Goal: Task Accomplishment & Management: Manage account settings

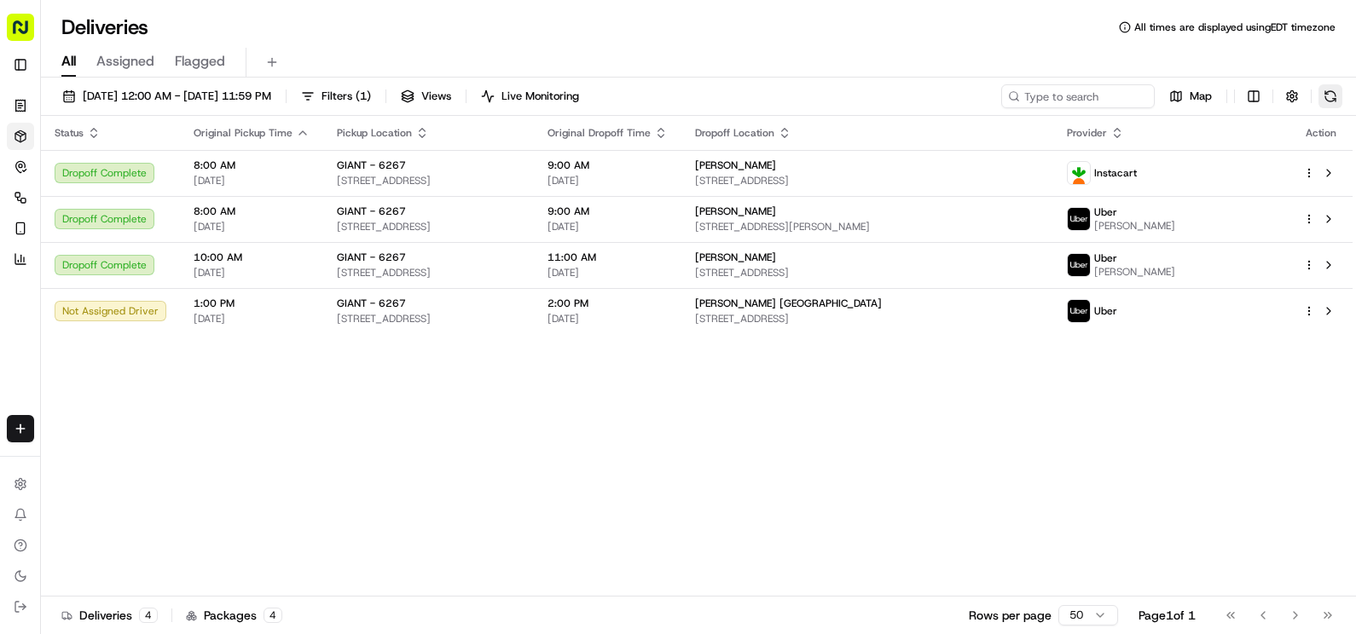
click at [1328, 97] on button at bounding box center [1330, 96] width 24 height 24
click at [1325, 94] on button at bounding box center [1330, 96] width 24 height 24
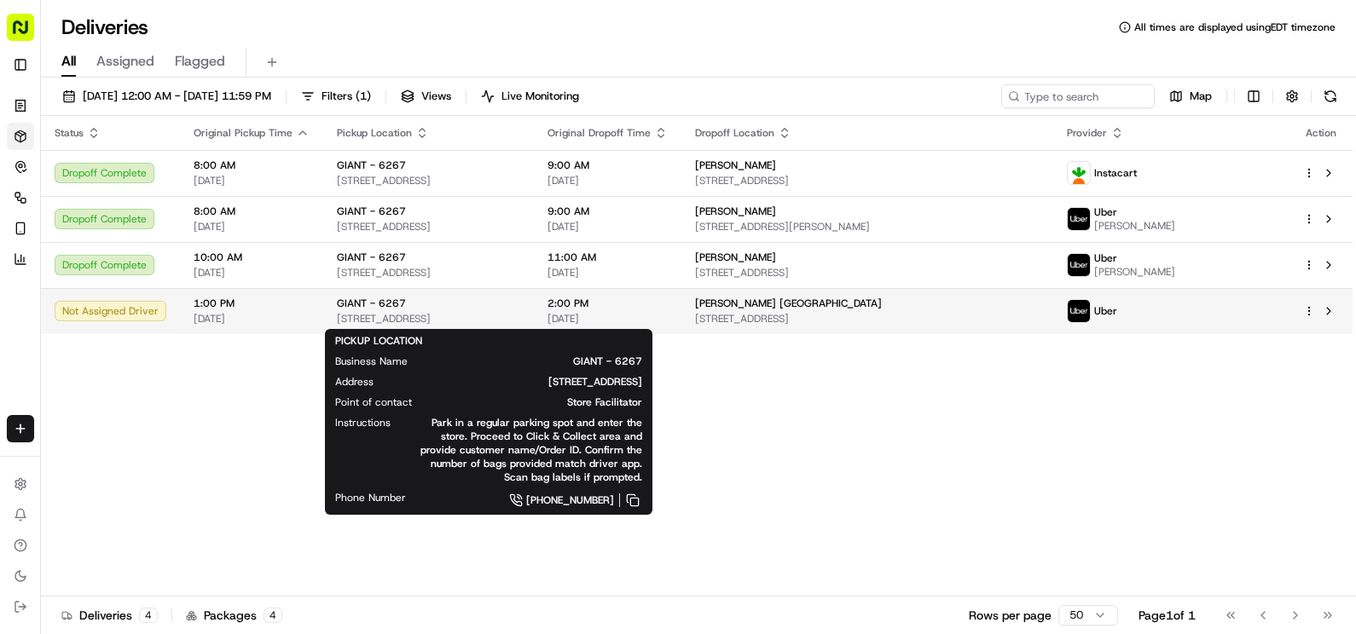
click at [406, 312] on div "GIANT - [STREET_ADDRESS]" at bounding box center [428, 311] width 183 height 29
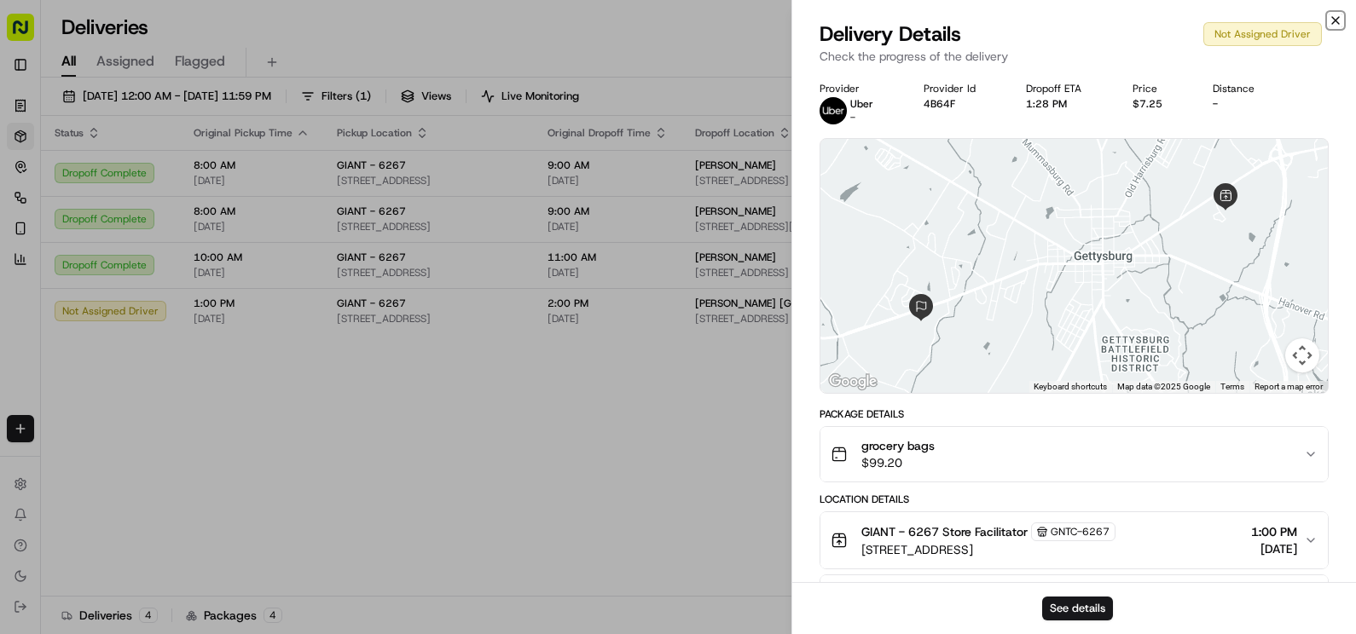
click at [1334, 24] on icon "button" at bounding box center [1335, 21] width 14 height 14
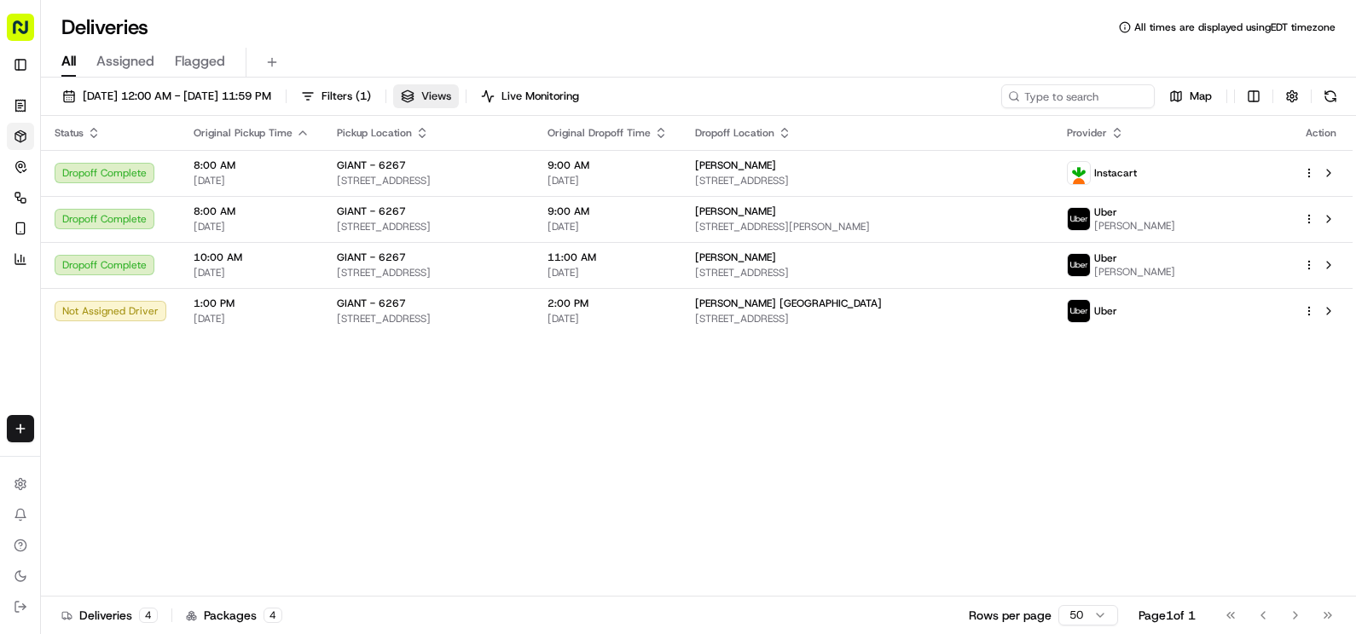
click at [459, 88] on button "Views" at bounding box center [426, 96] width 66 height 24
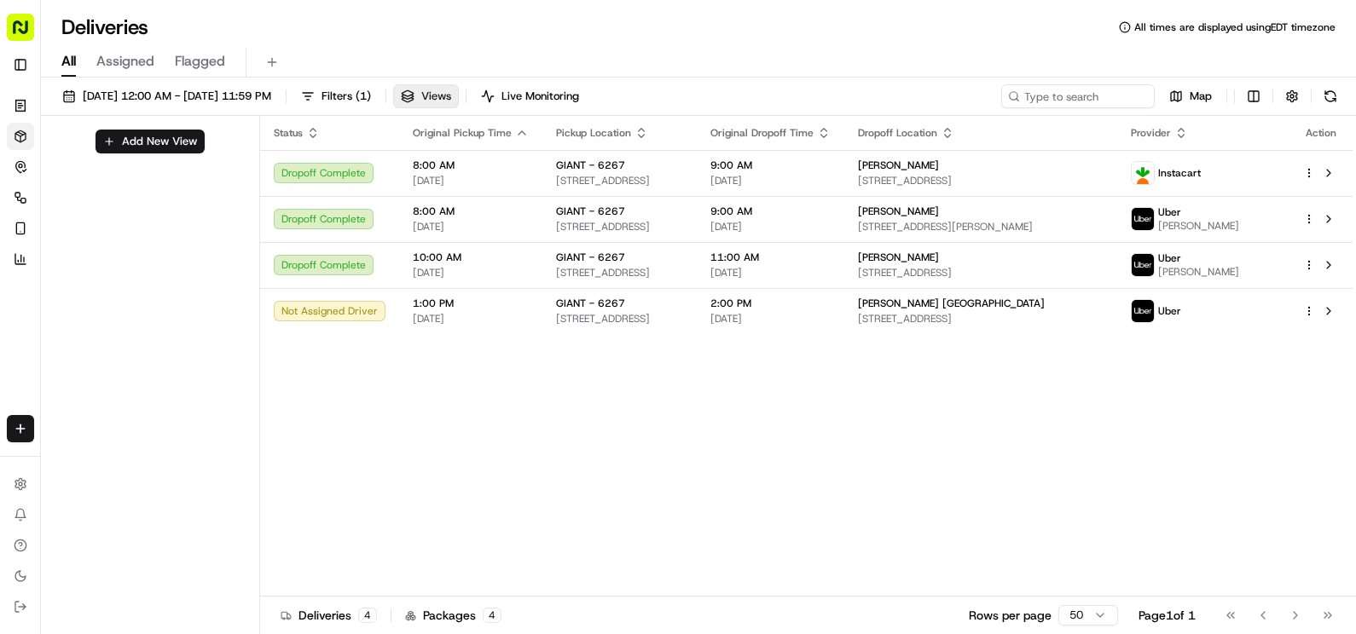
click at [451, 95] on span "Views" at bounding box center [436, 96] width 30 height 15
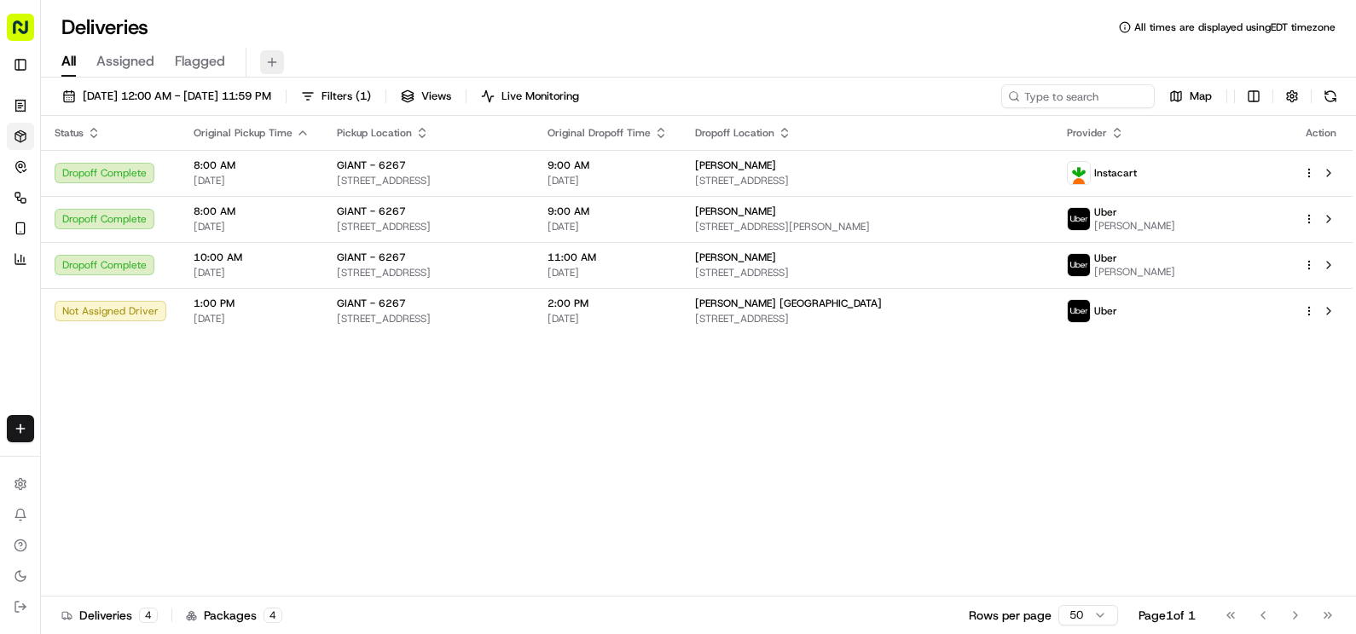
click at [277, 62] on button at bounding box center [272, 62] width 24 height 24
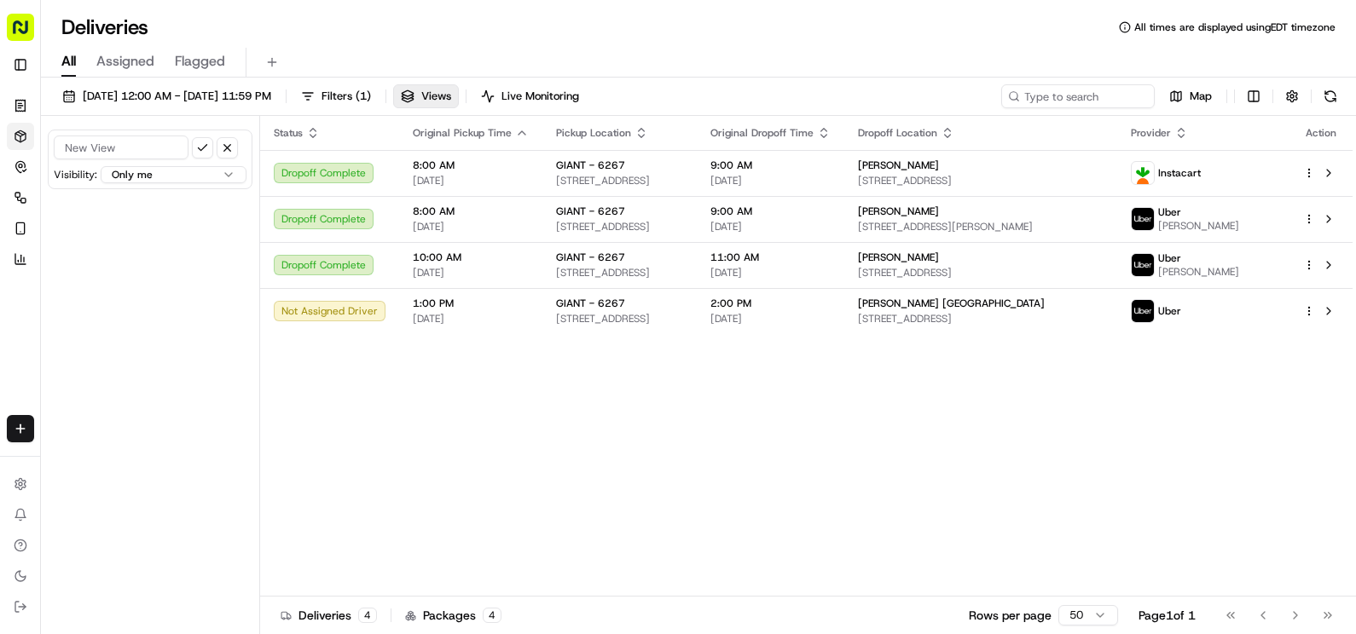
click at [143, 156] on input at bounding box center [121, 148] width 135 height 24
click at [217, 341] on div "Visibility: Only me All organizations within this account Only me within this o…" at bounding box center [150, 377] width 219 height 522
click at [13, 102] on link "Orders" at bounding box center [20, 105] width 27 height 27
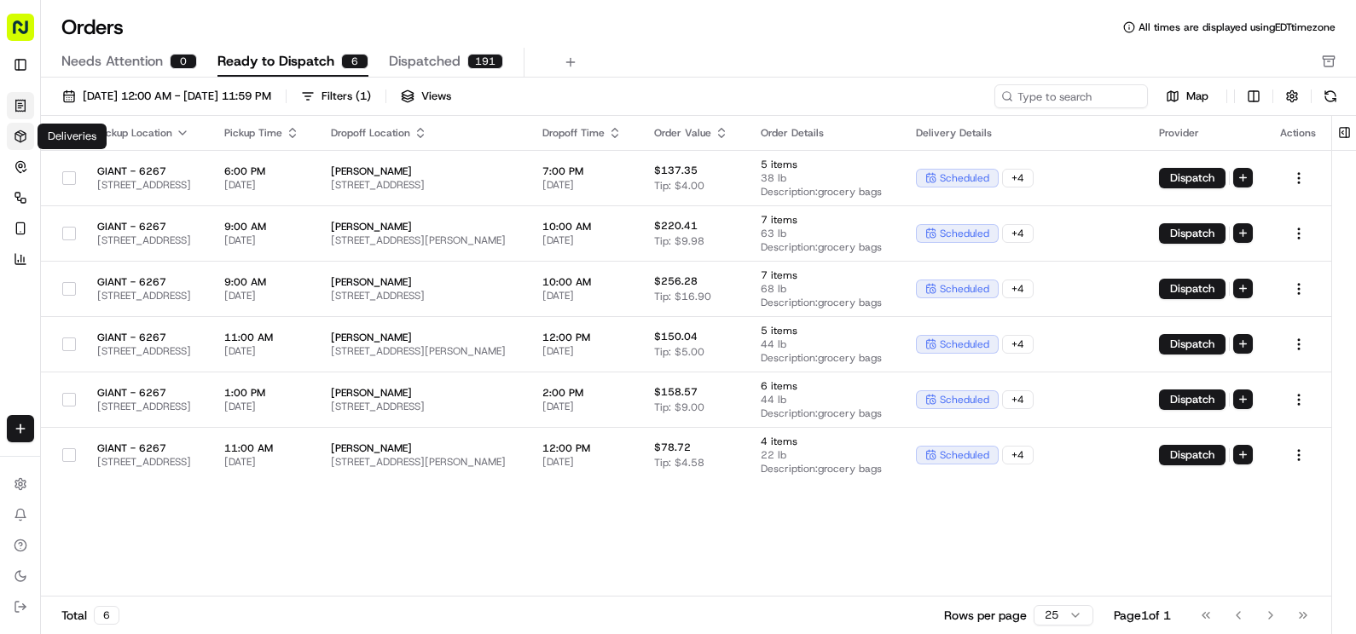
click at [27, 147] on link "Deliveries" at bounding box center [20, 136] width 27 height 27
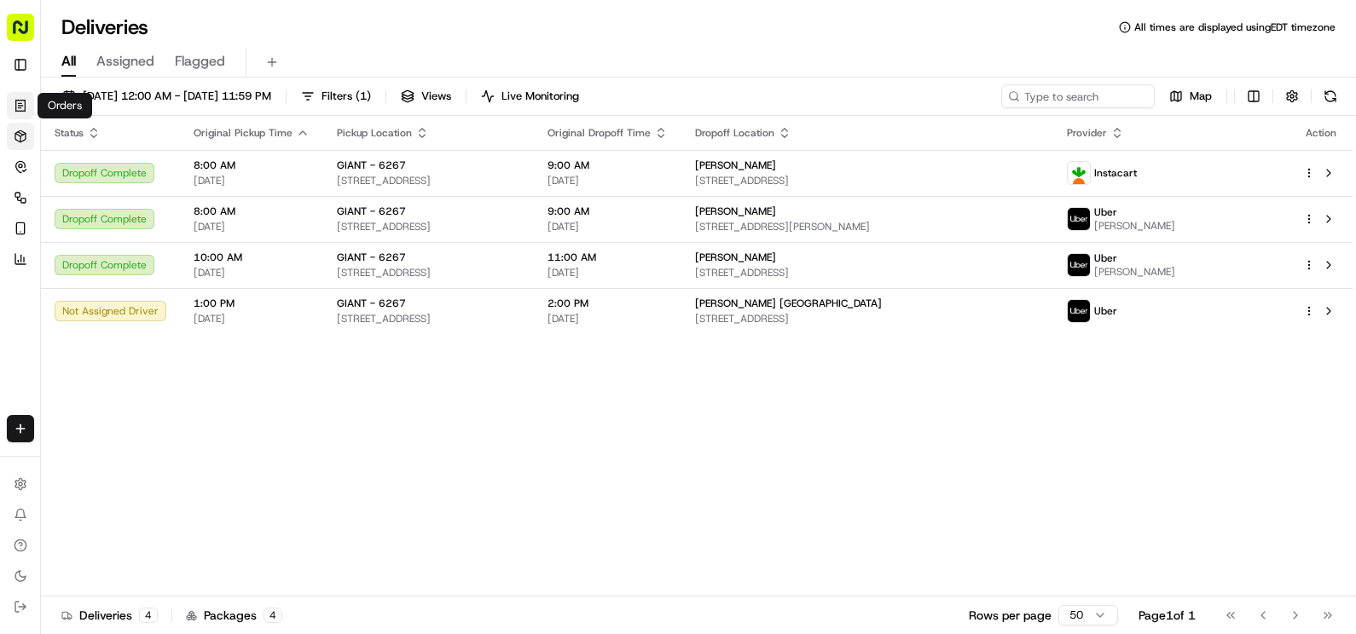
click at [29, 104] on link "Orders" at bounding box center [20, 105] width 27 height 27
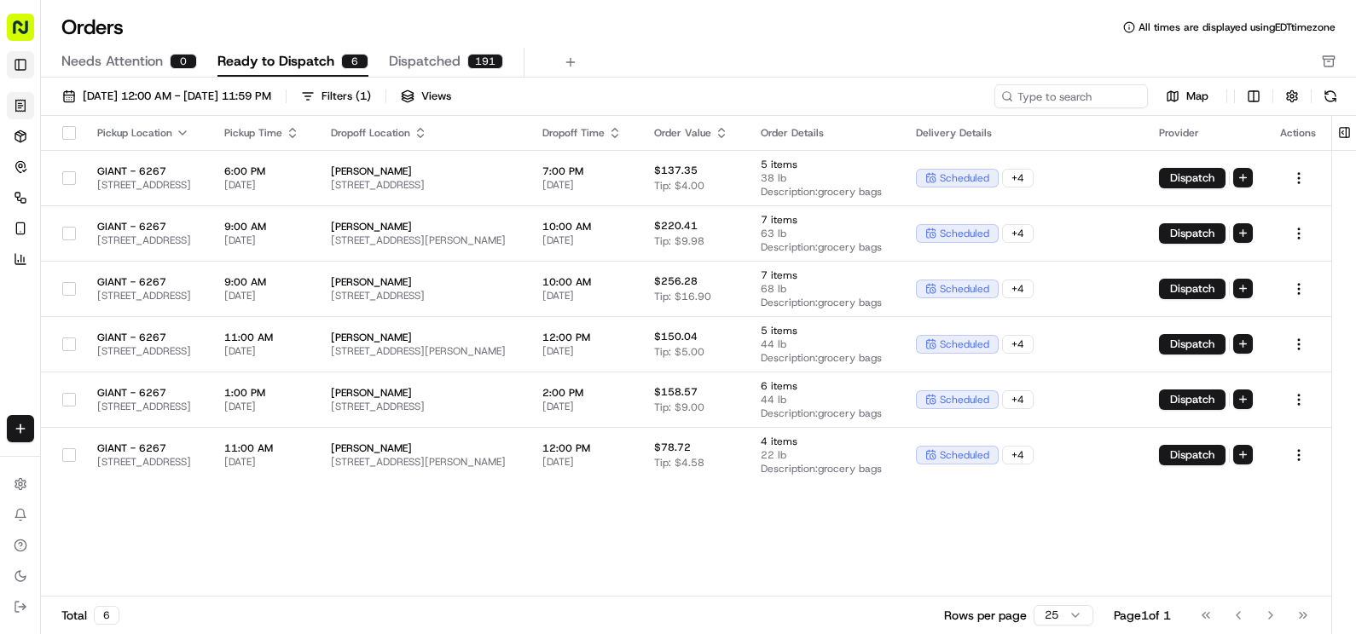
click at [29, 63] on button "Toggle Sidebar" at bounding box center [20, 64] width 27 height 27
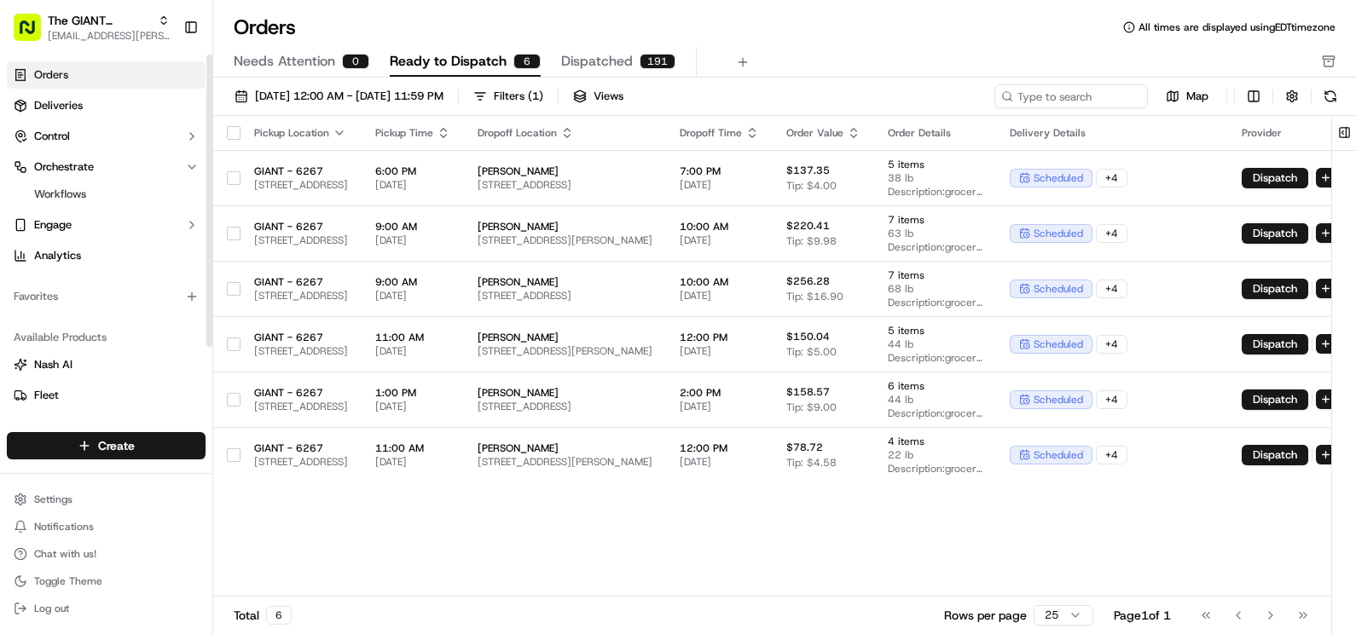
click at [102, 76] on link "Orders" at bounding box center [106, 74] width 199 height 27
click at [133, 109] on link "Deliveries" at bounding box center [106, 105] width 199 height 27
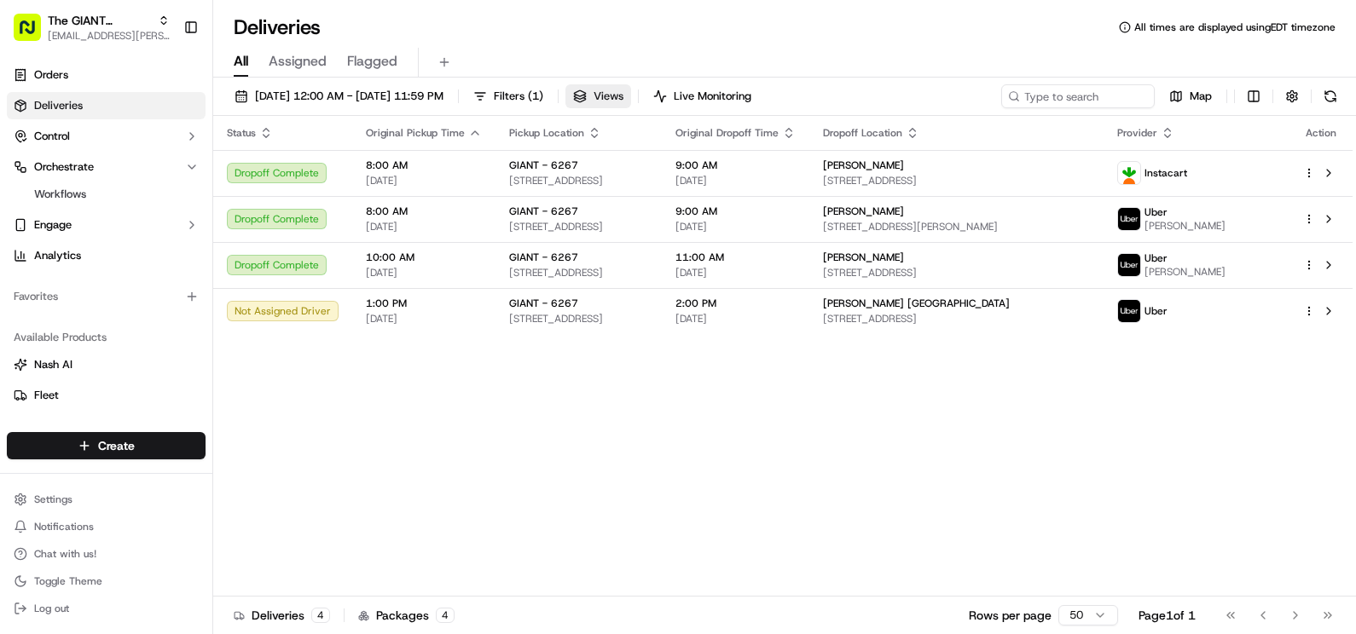
click at [623, 92] on span "Views" at bounding box center [608, 96] width 30 height 15
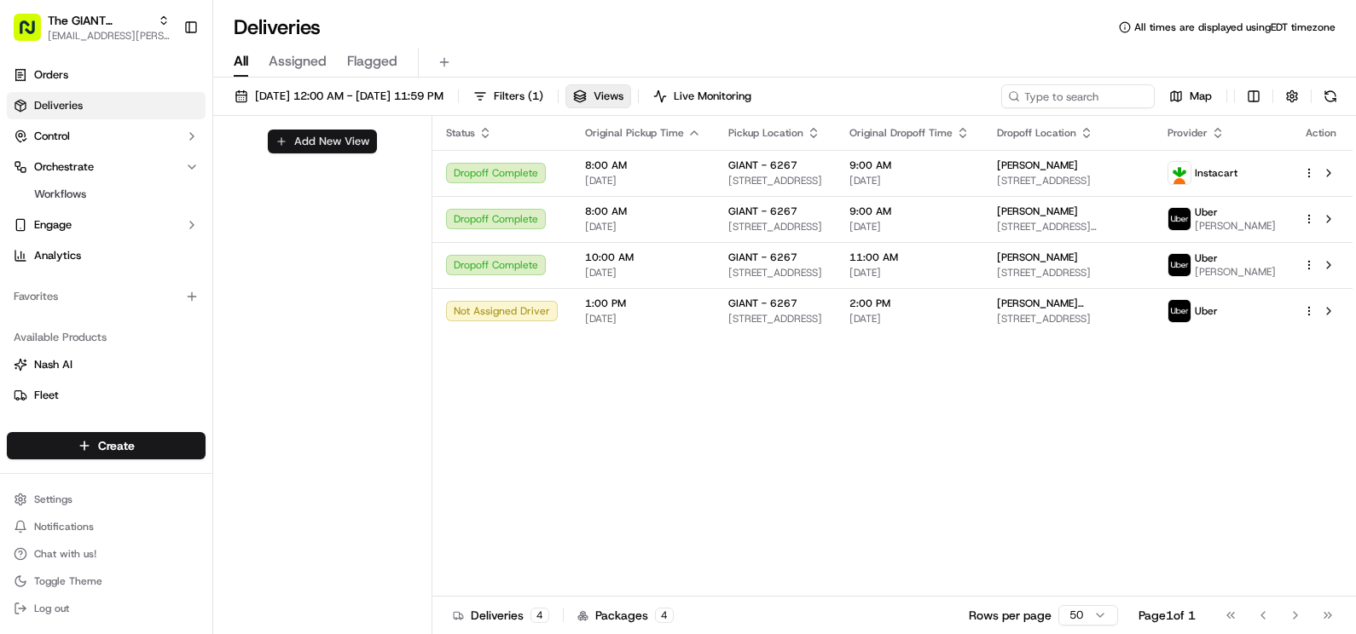
click at [344, 150] on button "Add New View" at bounding box center [322, 142] width 109 height 24
click at [342, 151] on input at bounding box center [293, 148] width 135 height 24
type input "Giant-6267"
click at [368, 148] on button "submit" at bounding box center [374, 147] width 21 height 21
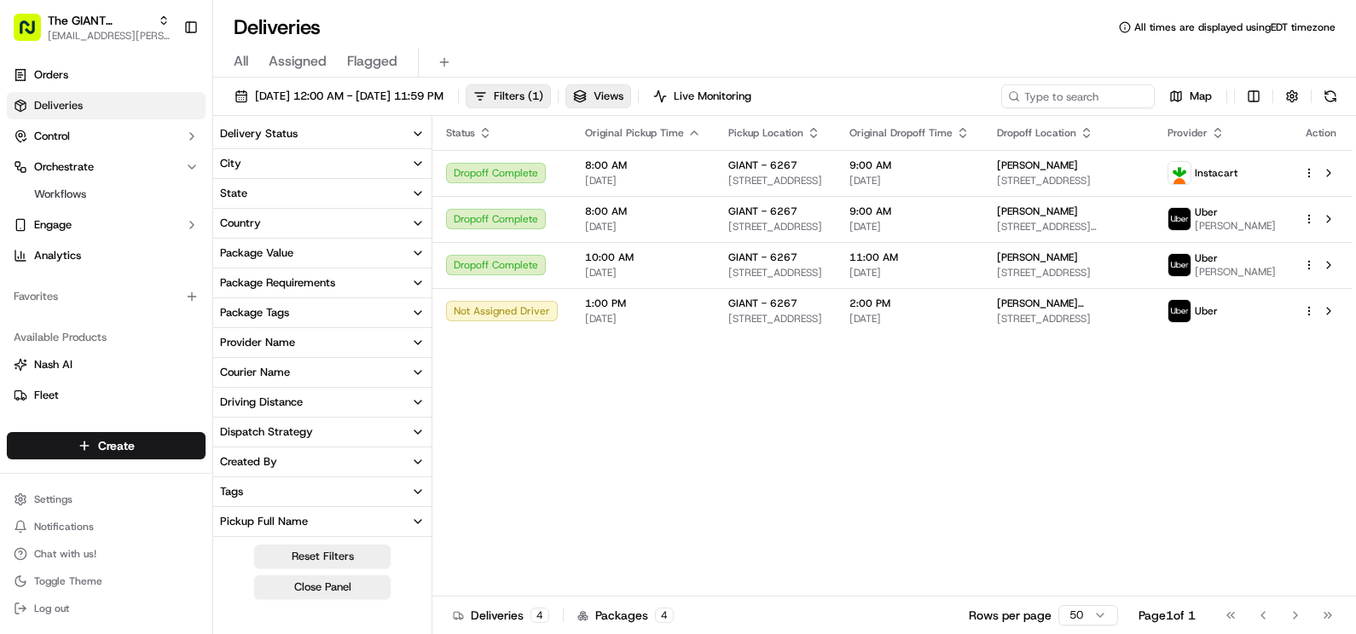
click at [609, 404] on div "Status Original Pickup Time Pickup Location Original Dropoff Time Dropoff Locat…" at bounding box center [892, 356] width 920 height 481
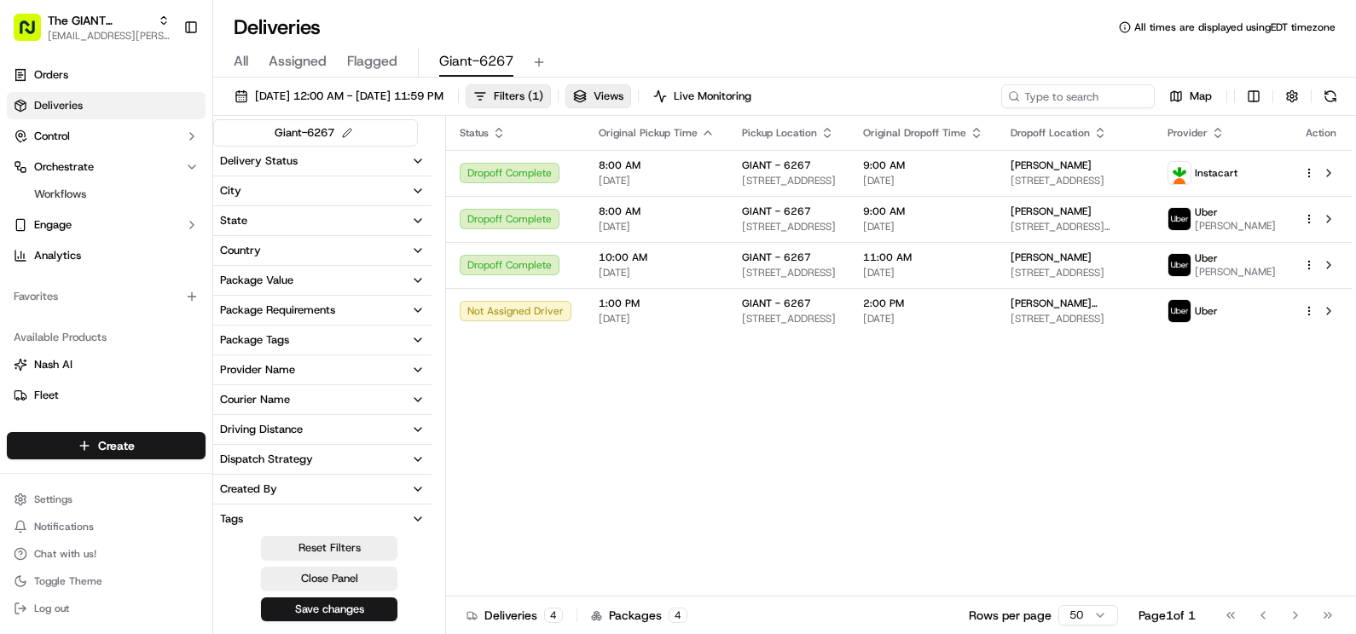
click at [370, 581] on button "Close Panel" at bounding box center [329, 579] width 136 height 24
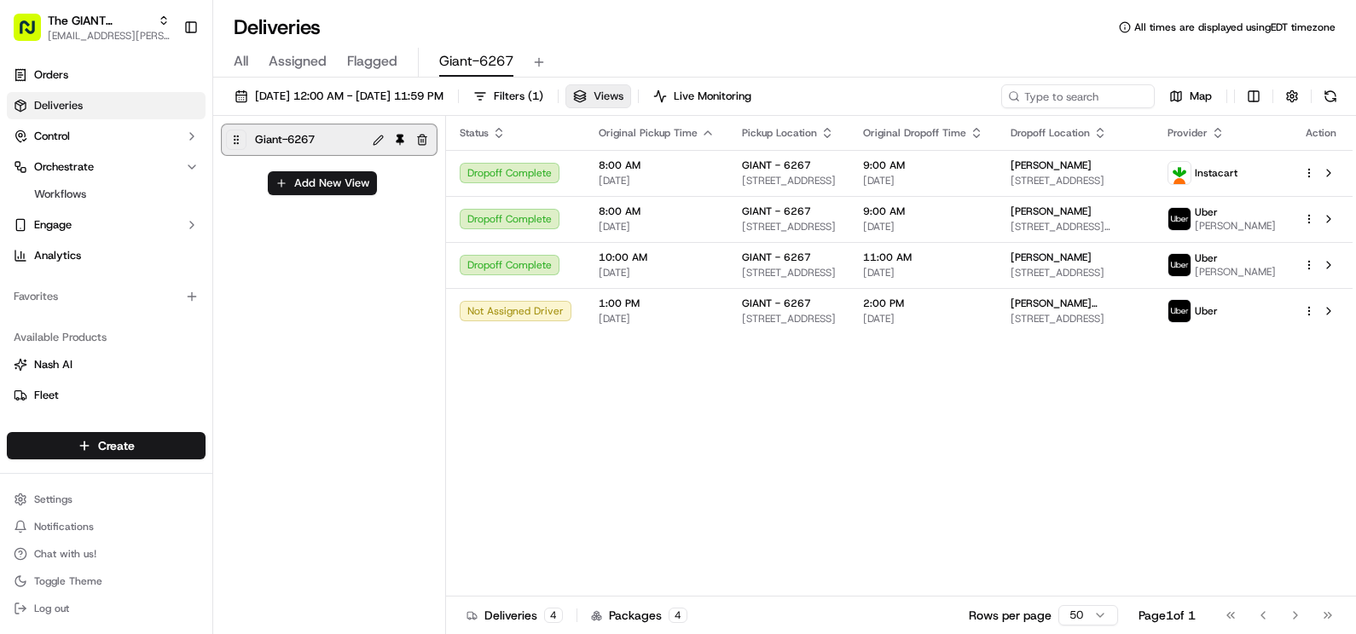
click at [631, 97] on button "Views" at bounding box center [598, 96] width 66 height 24
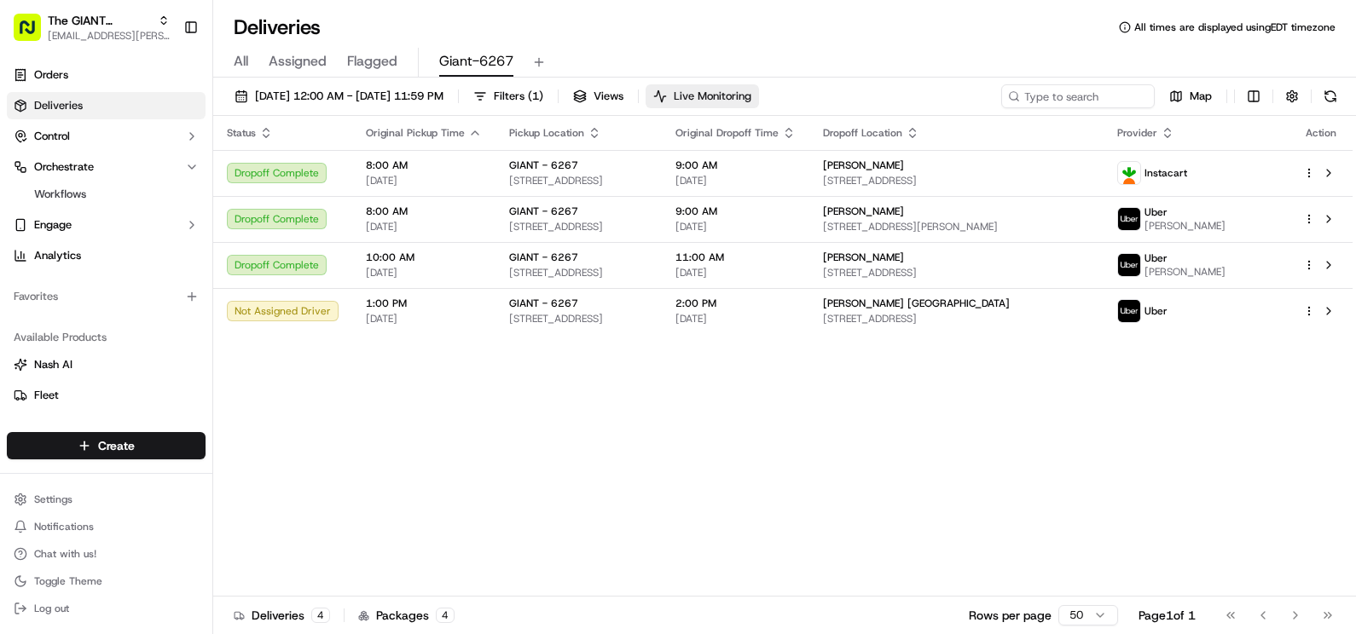
click at [751, 90] on span "Live Monitoring" at bounding box center [713, 96] width 78 height 15
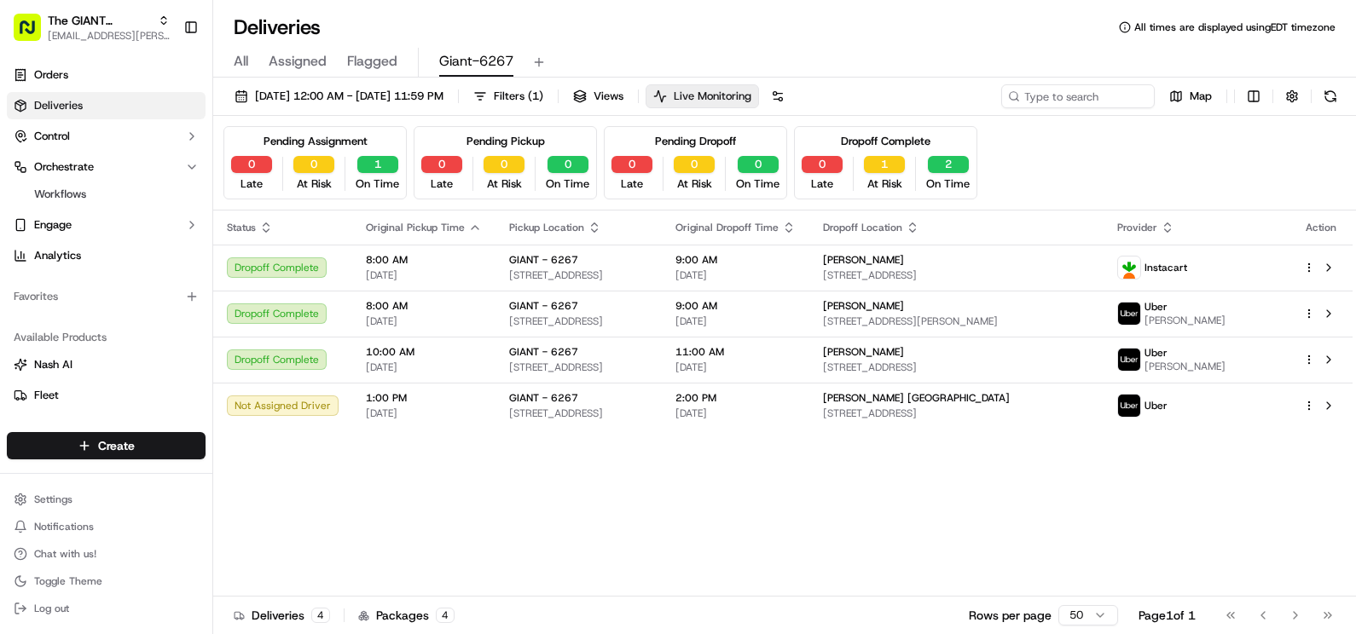
click at [751, 101] on span "Live Monitoring" at bounding box center [713, 96] width 78 height 15
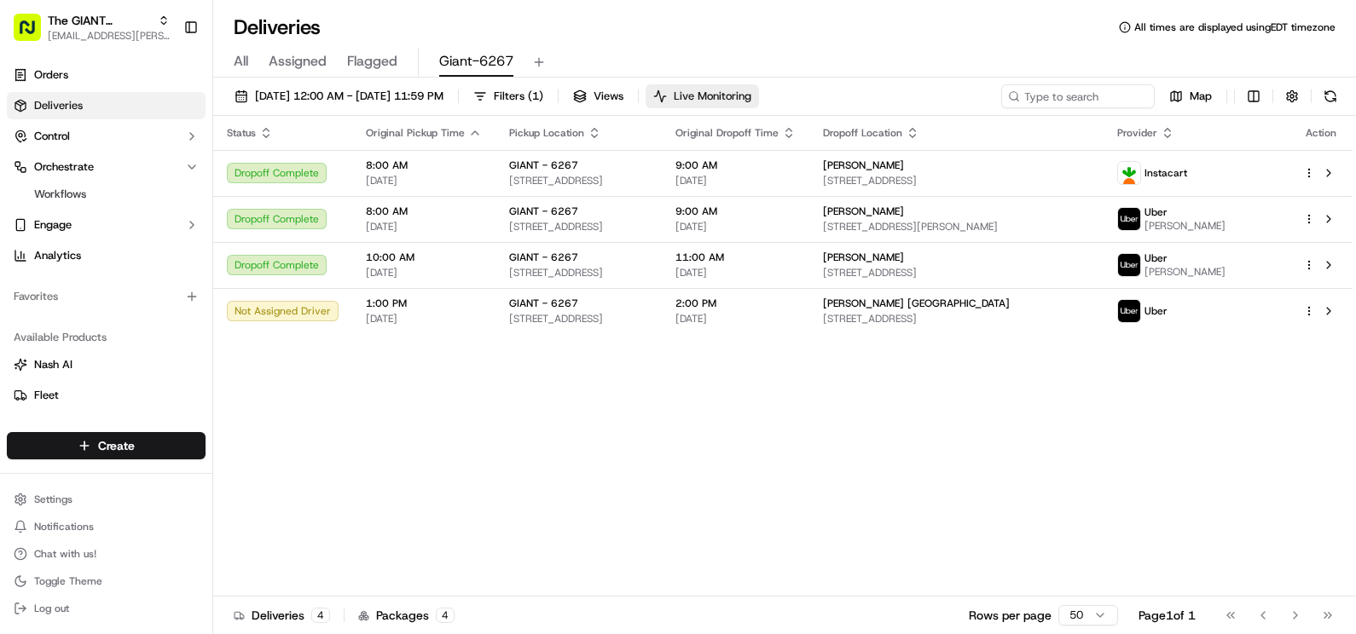
click at [751, 93] on span "Live Monitoring" at bounding box center [713, 96] width 78 height 15
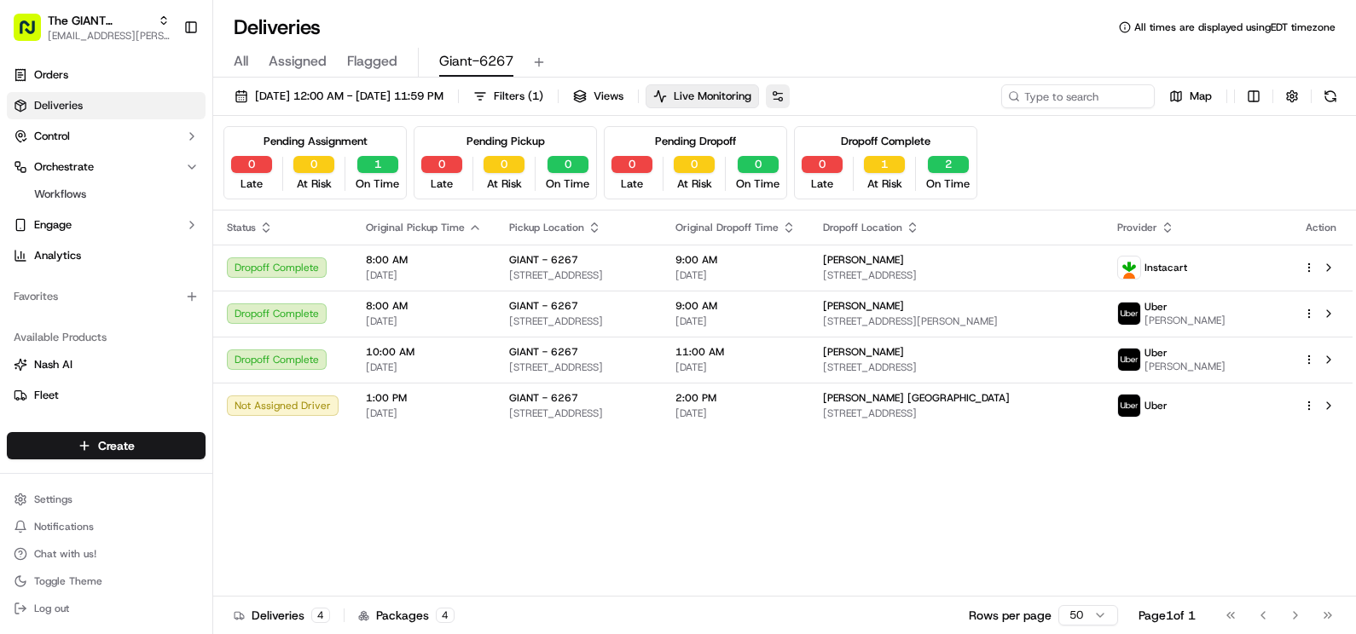
click at [790, 97] on button at bounding box center [778, 96] width 24 height 24
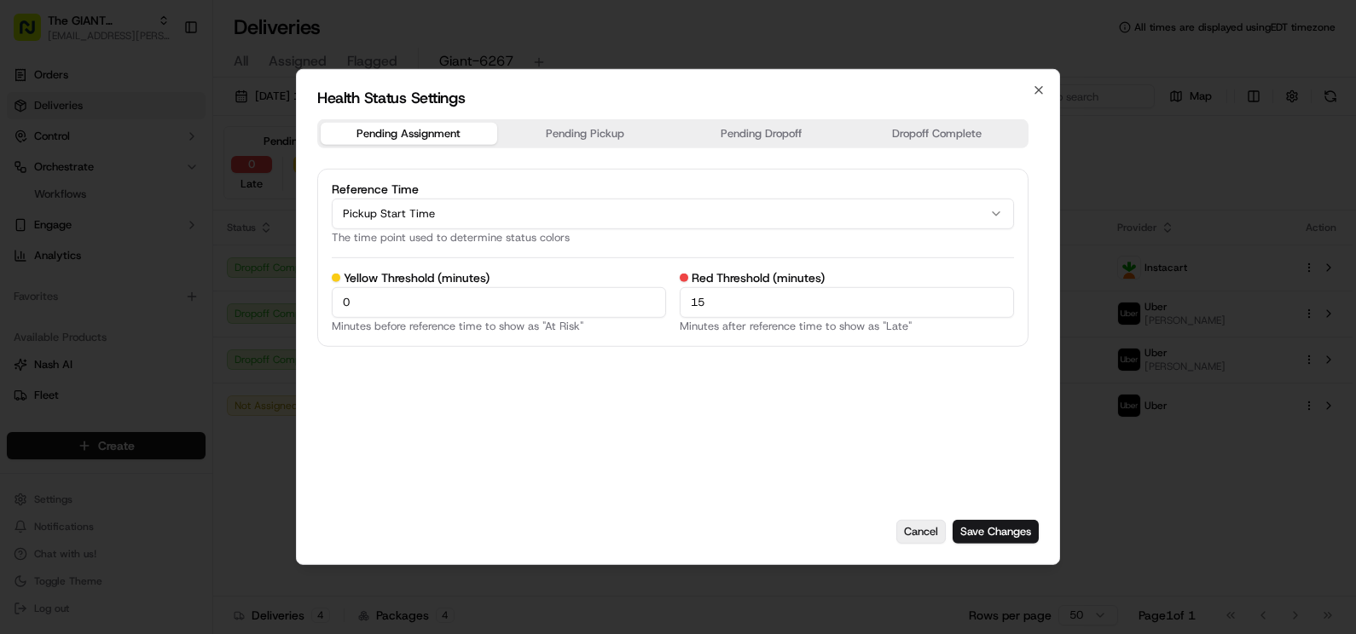
click at [928, 530] on button "Cancel" at bounding box center [920, 532] width 49 height 24
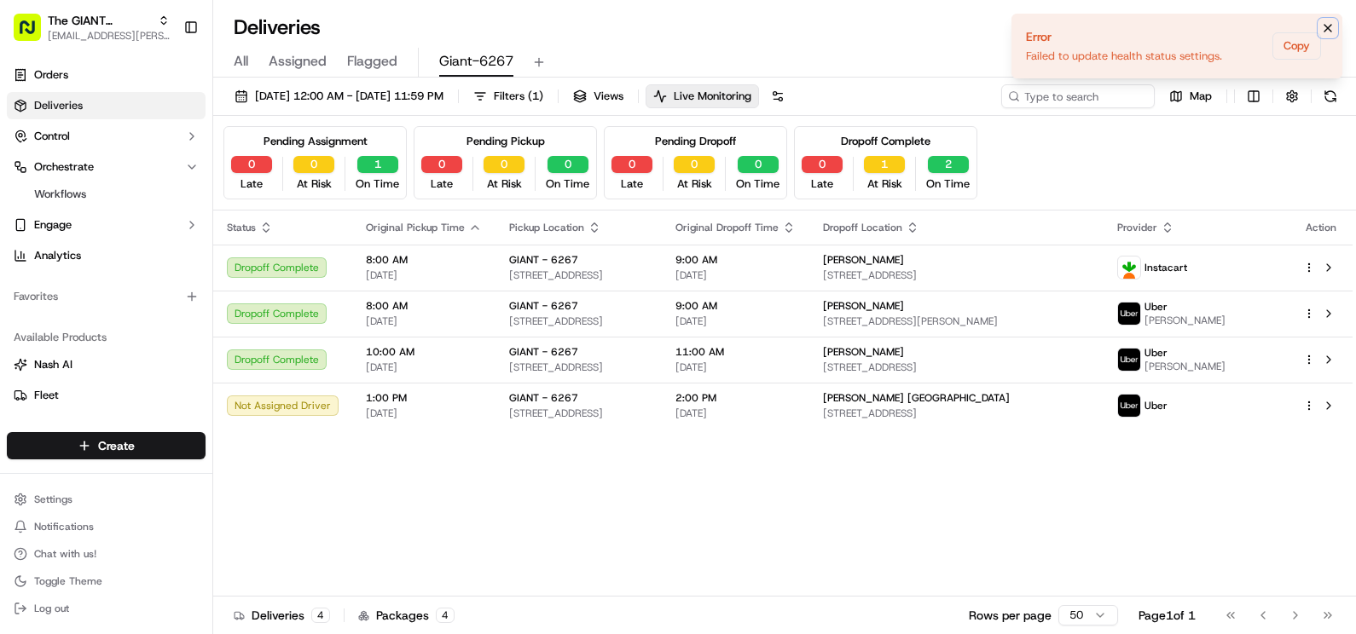
click at [1325, 27] on icon "Notifications (F8)" at bounding box center [1328, 28] width 14 height 14
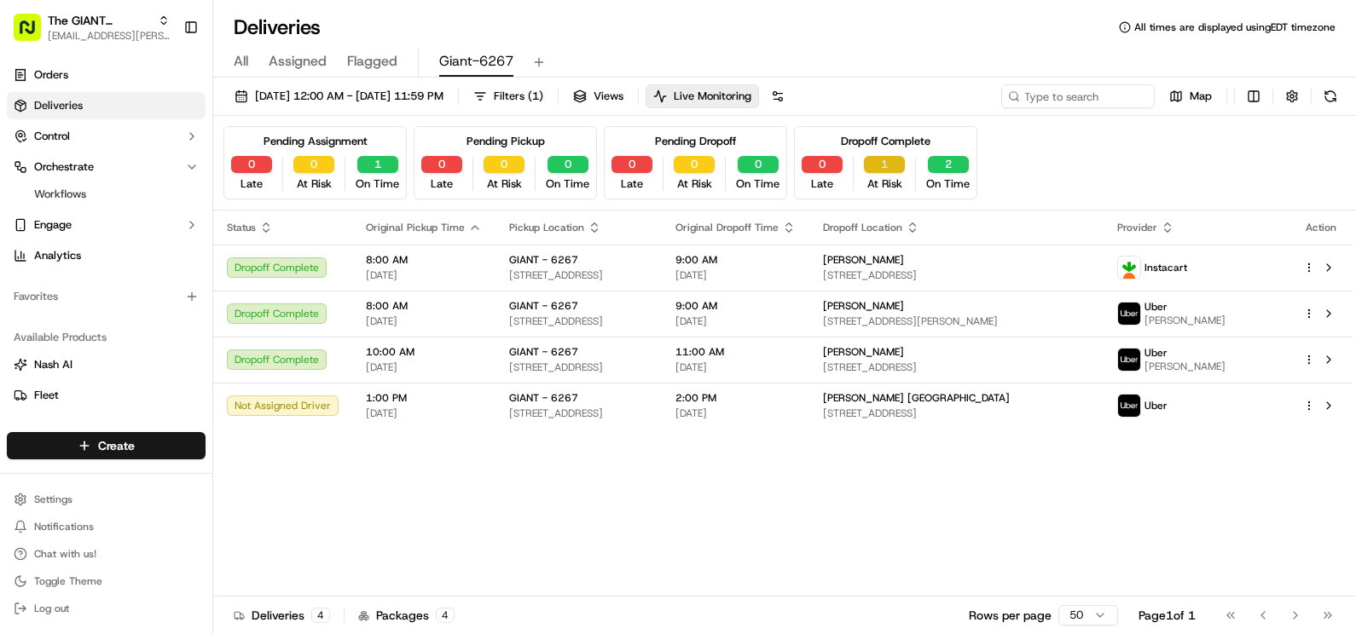
click at [890, 169] on button "1" at bounding box center [884, 164] width 41 height 17
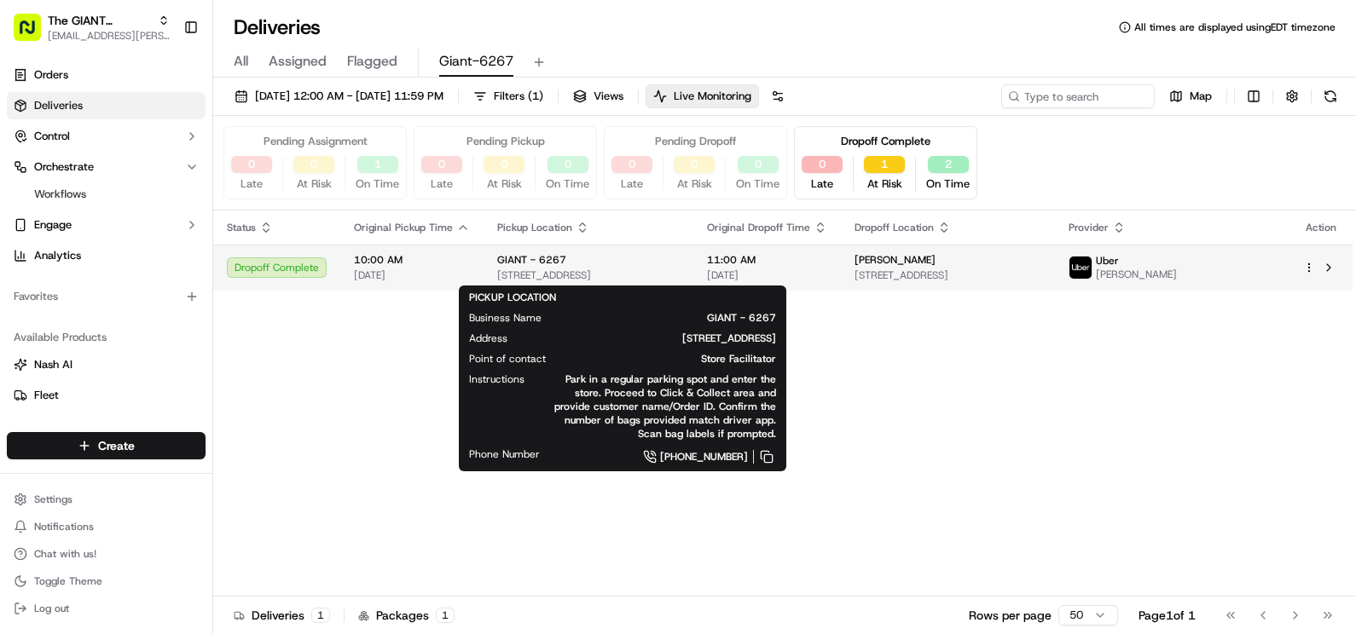
click at [649, 272] on span "[STREET_ADDRESS]" at bounding box center [588, 276] width 182 height 14
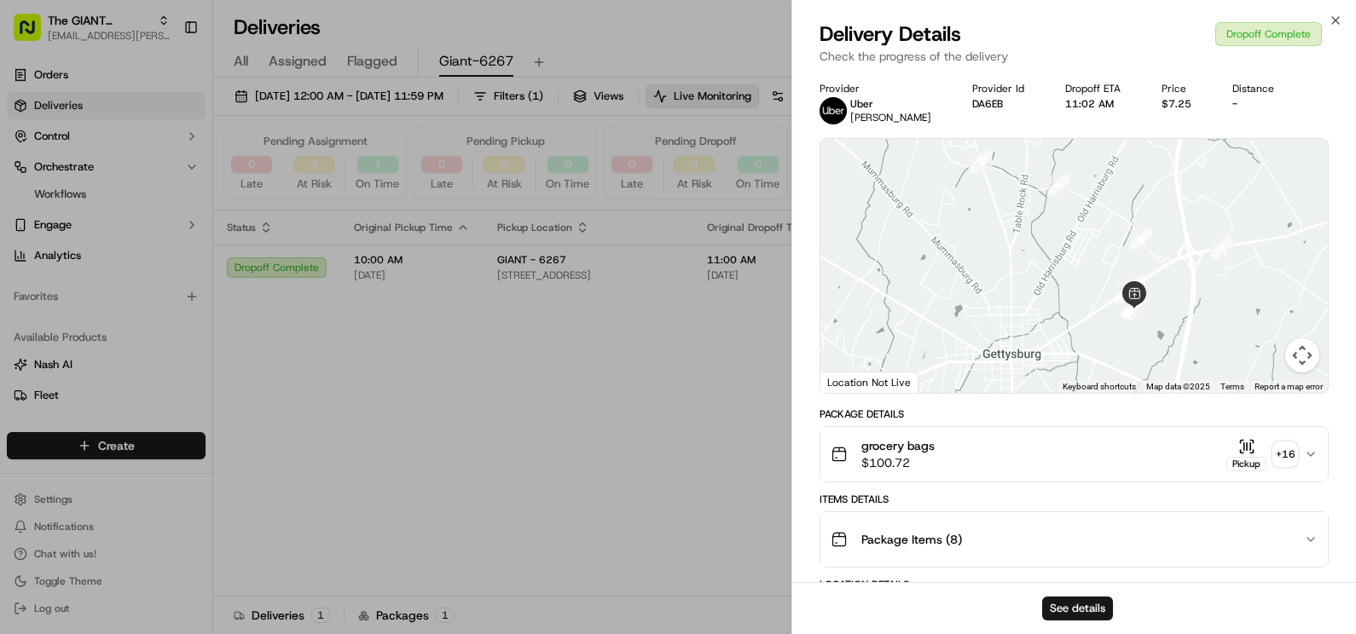
drag, startPoint x: 1067, startPoint y: 315, endPoint x: 991, endPoint y: 271, distance: 87.9
click at [991, 271] on div at bounding box center [1074, 266] width 508 height 254
drag, startPoint x: 1051, startPoint y: 301, endPoint x: 1066, endPoint y: 358, distance: 58.9
click at [1066, 358] on div at bounding box center [1074, 266] width 508 height 254
drag, startPoint x: 988, startPoint y: 265, endPoint x: 1021, endPoint y: 367, distance: 106.8
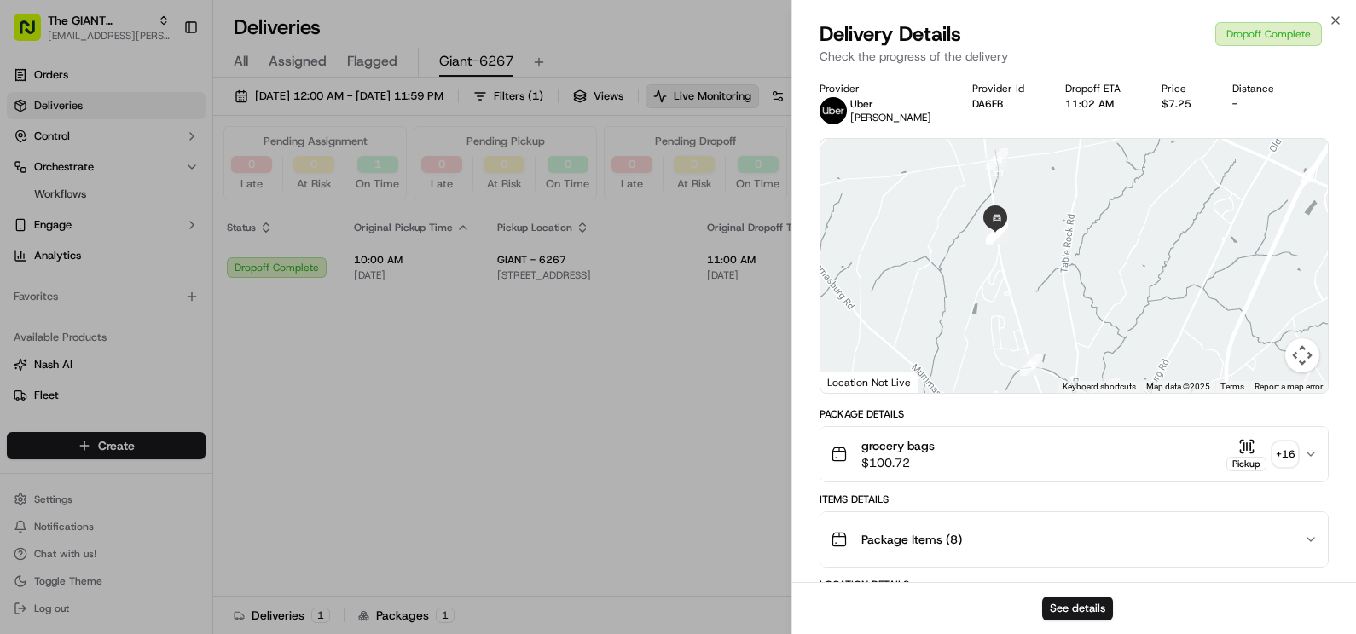
click at [1021, 367] on div at bounding box center [1074, 266] width 508 height 254
drag, startPoint x: 1041, startPoint y: 252, endPoint x: 1052, endPoint y: 291, distance: 39.9
click at [1052, 291] on div at bounding box center [1074, 266] width 508 height 254
drag, startPoint x: 1079, startPoint y: 294, endPoint x: 1127, endPoint y: 269, distance: 54.2
click at [1127, 269] on div at bounding box center [1074, 266] width 508 height 254
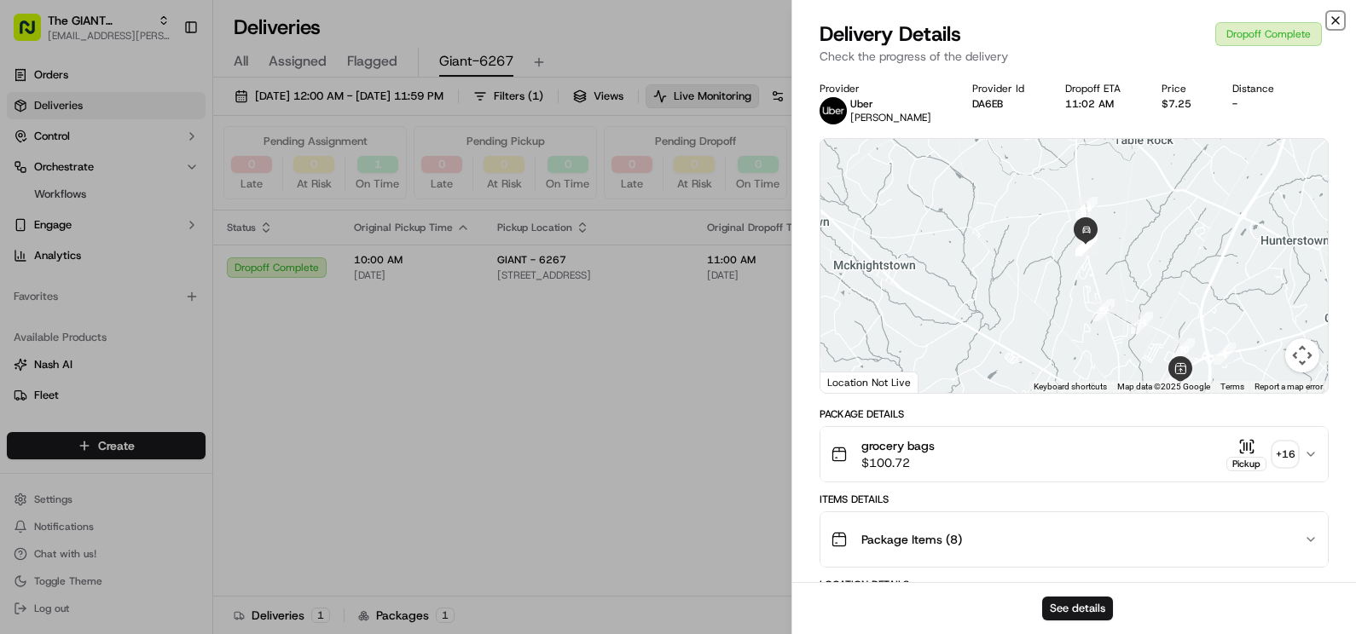
click at [1336, 18] on icon "button" at bounding box center [1335, 21] width 14 height 14
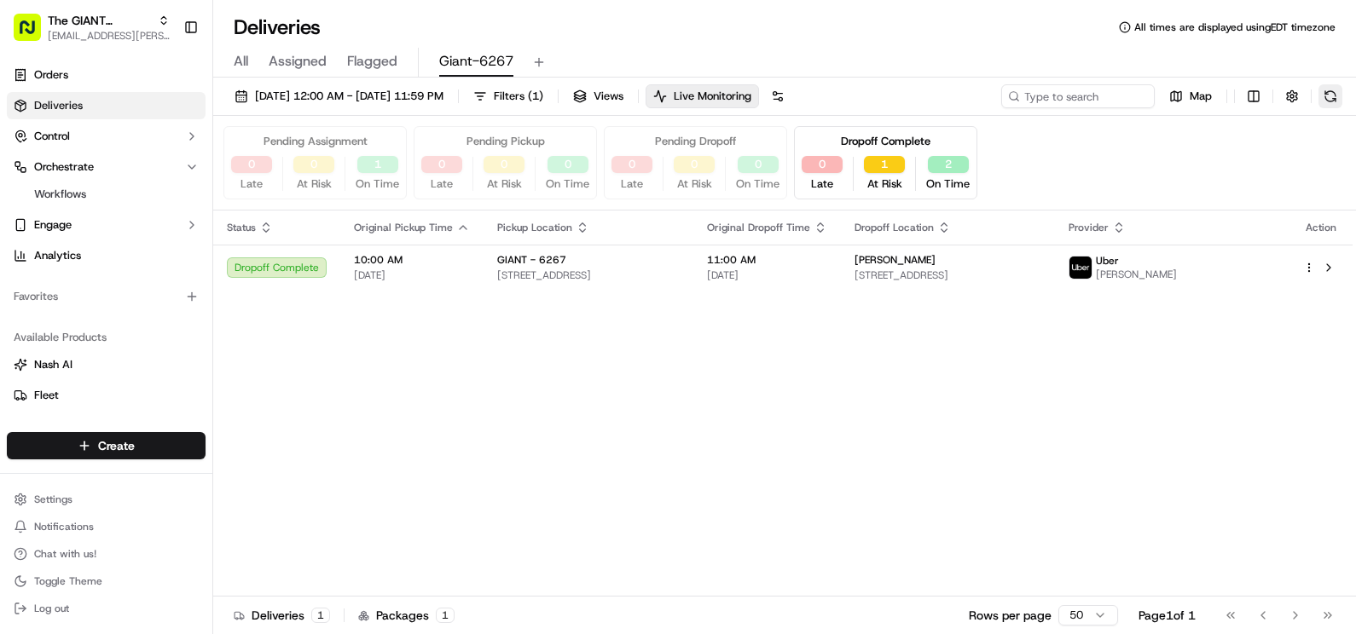
click at [1325, 95] on button at bounding box center [1330, 96] width 24 height 24
click at [910, 144] on div "Dropoff Complete" at bounding box center [886, 141] width 90 height 15
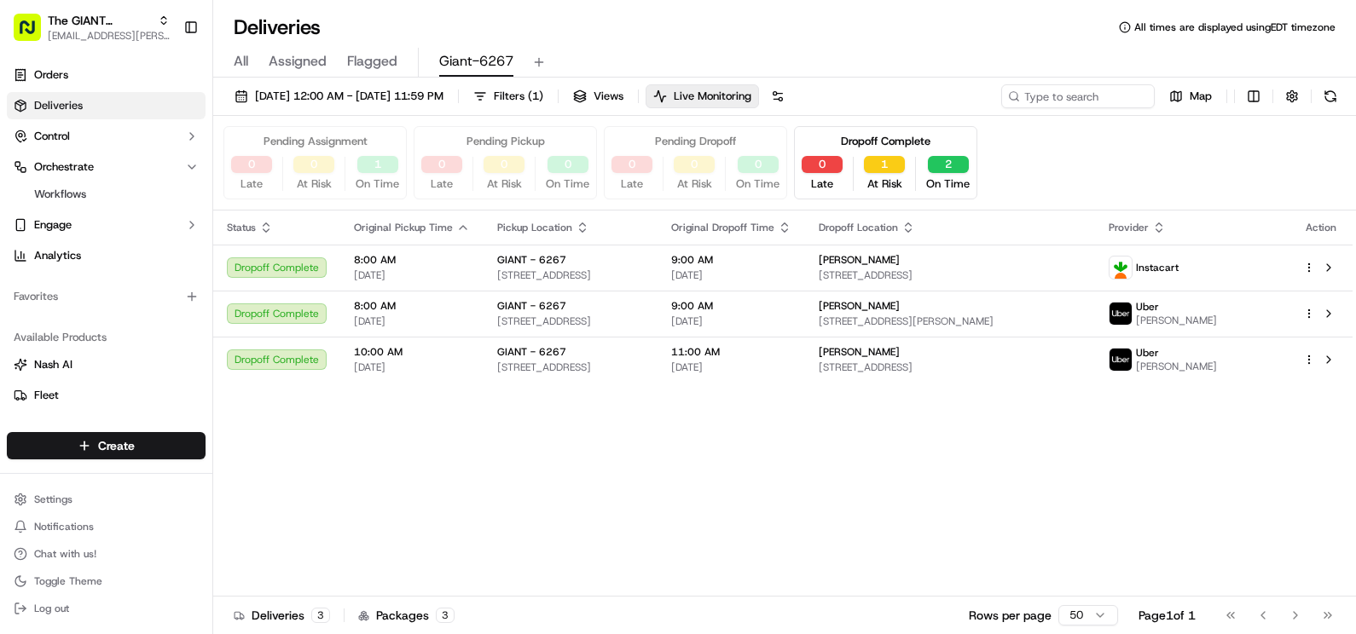
click at [966, 138] on div "Dropoff Complete 0 Late 1 At Risk 2 On Time" at bounding box center [885, 162] width 183 height 73
